Goal: Transaction & Acquisition: Purchase product/service

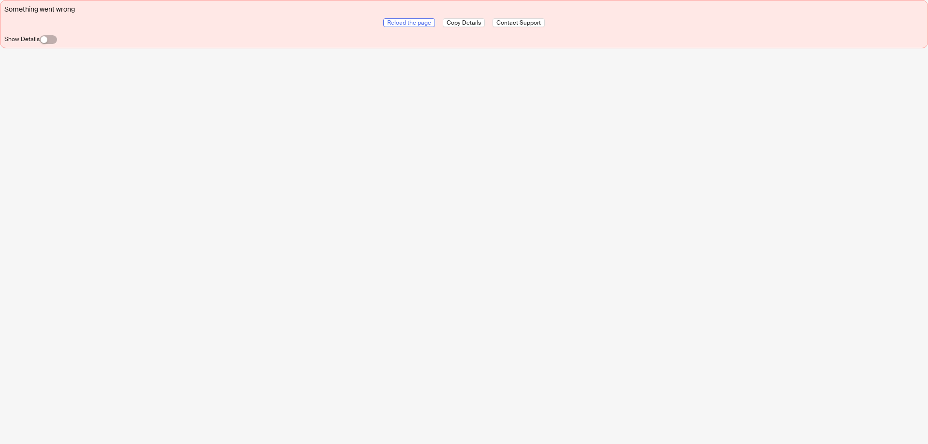
click at [413, 24] on span "Reload the page" at bounding box center [409, 23] width 44 height 8
